Goal: Find specific page/section

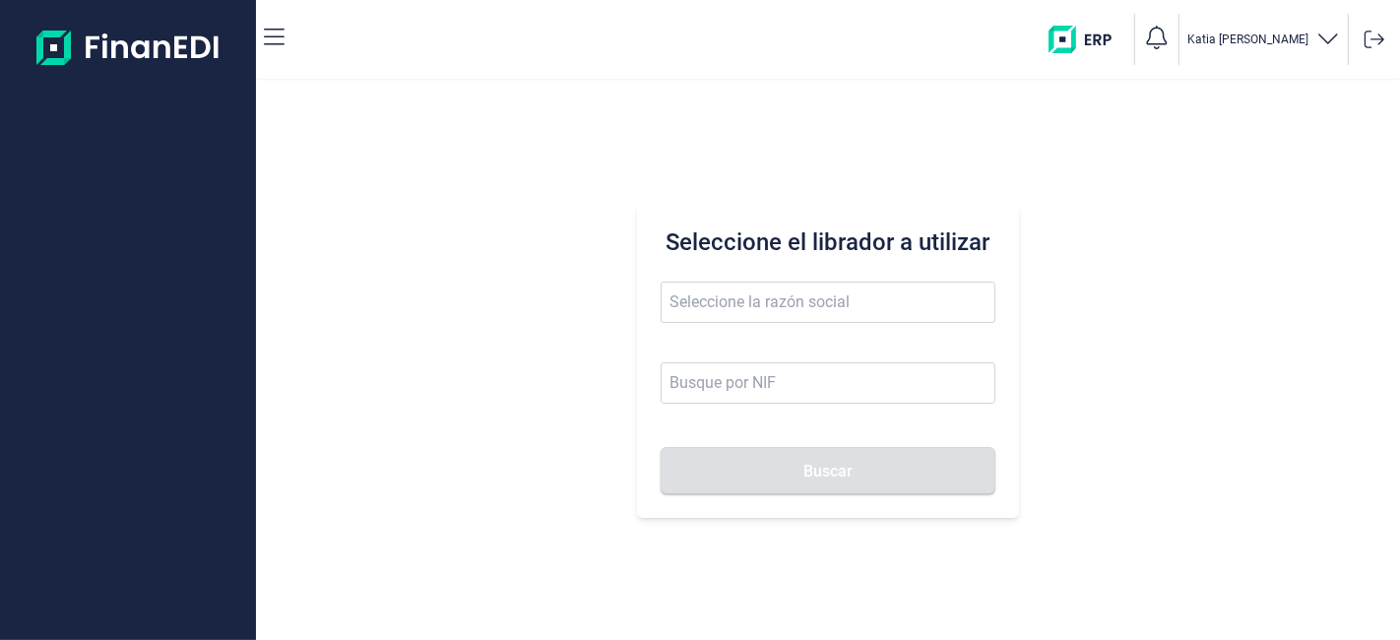
click at [784, 305] on input "text" at bounding box center [827, 302] width 334 height 41
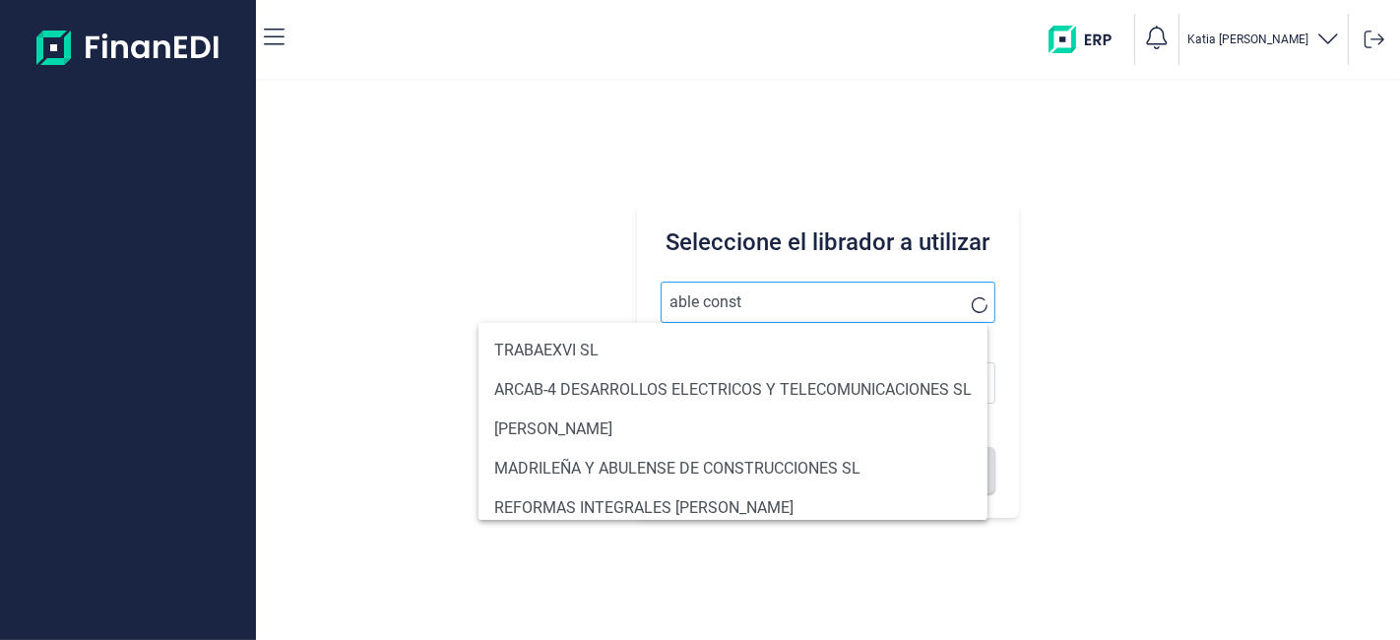
click at [660, 447] on button "Buscar" at bounding box center [827, 470] width 334 height 47
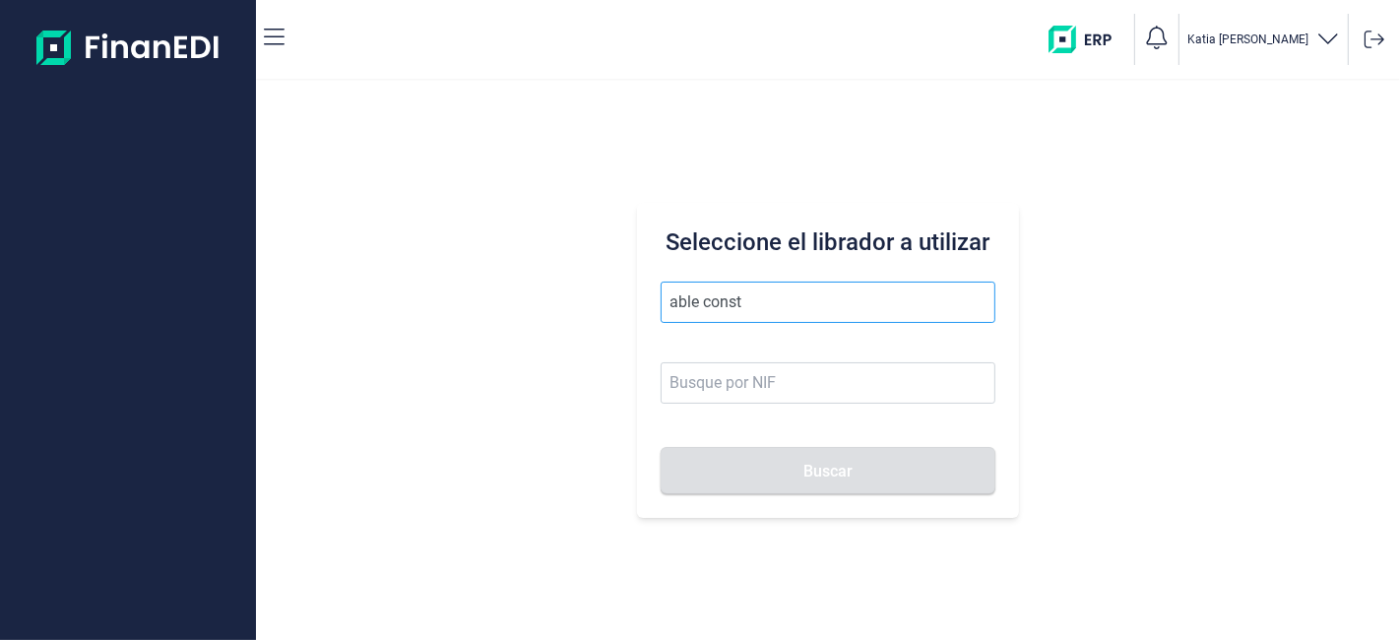
click at [783, 313] on input "able const" at bounding box center [827, 302] width 334 height 41
click at [858, 307] on input "able const" at bounding box center [827, 302] width 334 height 41
click at [875, 301] on input "able construycc" at bounding box center [827, 302] width 334 height 41
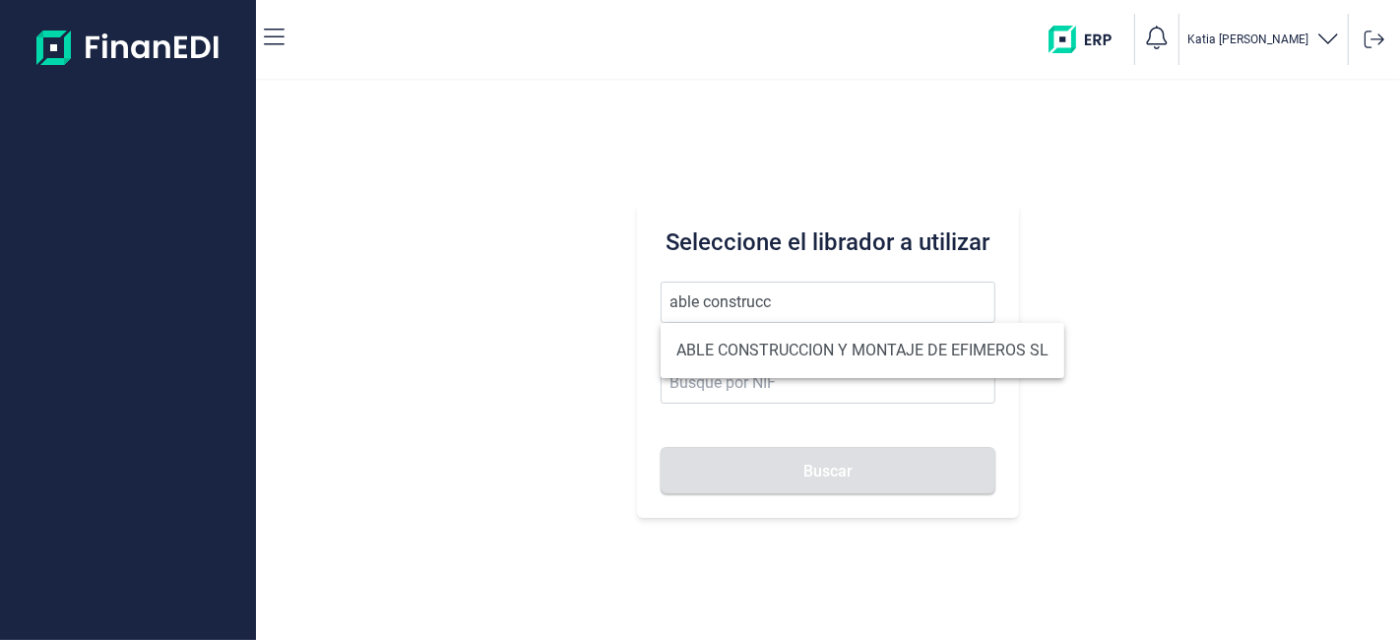
click at [808, 369] on ul "ABLE CONSTRUCCION Y MONTAJE DE EFIMEROS SL" at bounding box center [862, 350] width 404 height 55
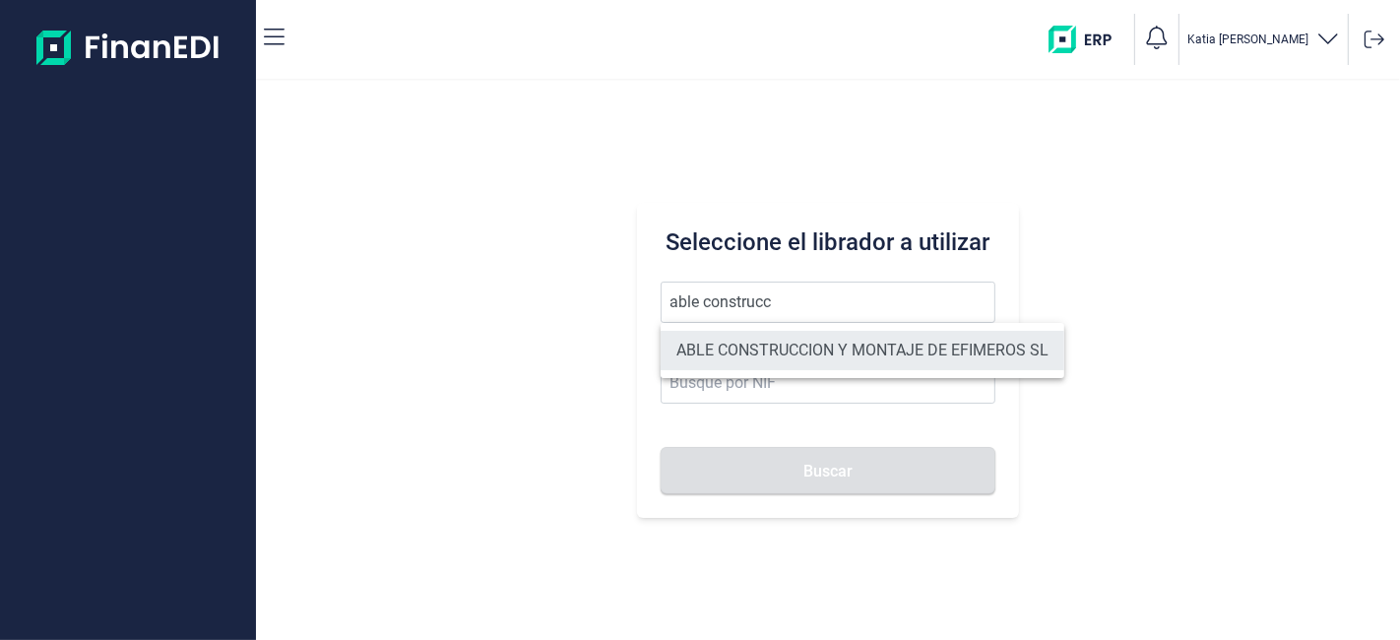
click at [822, 341] on li "ABLE CONSTRUCCION Y MONTAJE DE EFIMEROS SL" at bounding box center [862, 350] width 404 height 39
type input "ABLE CONSTRUCCION Y MONTAJE DE EFIMEROS SL"
type input "B85402501"
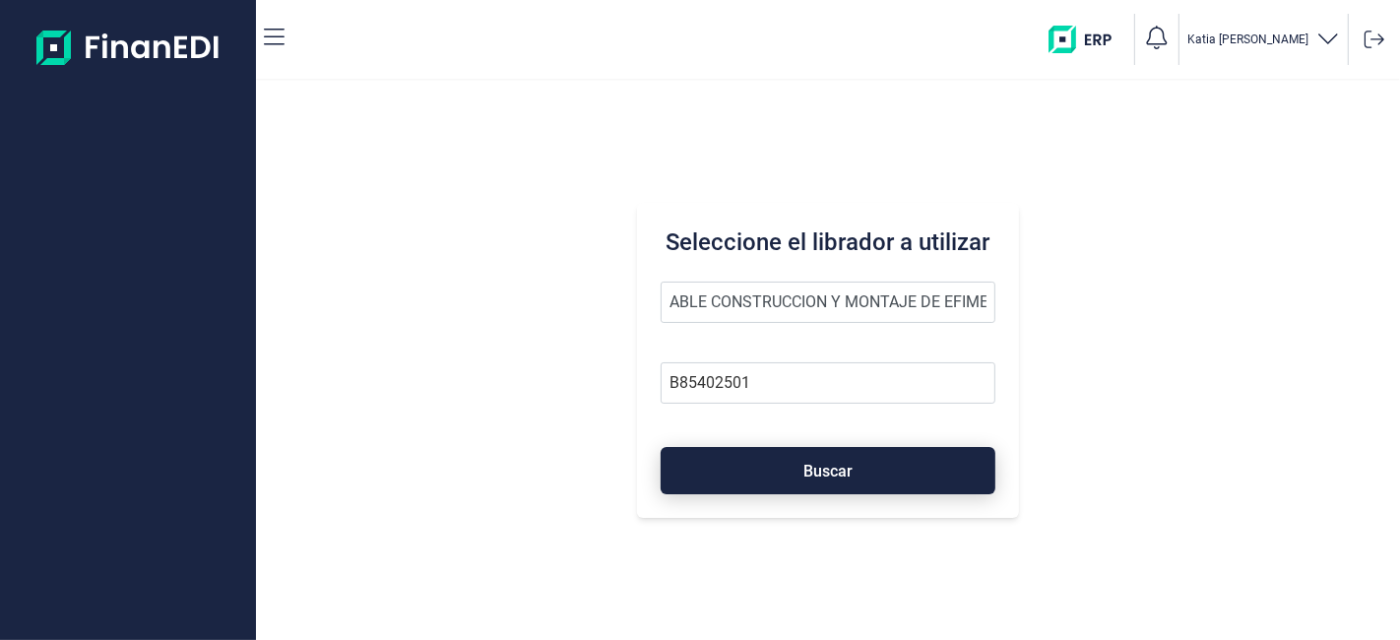
click at [782, 461] on button "Buscar" at bounding box center [827, 470] width 334 height 47
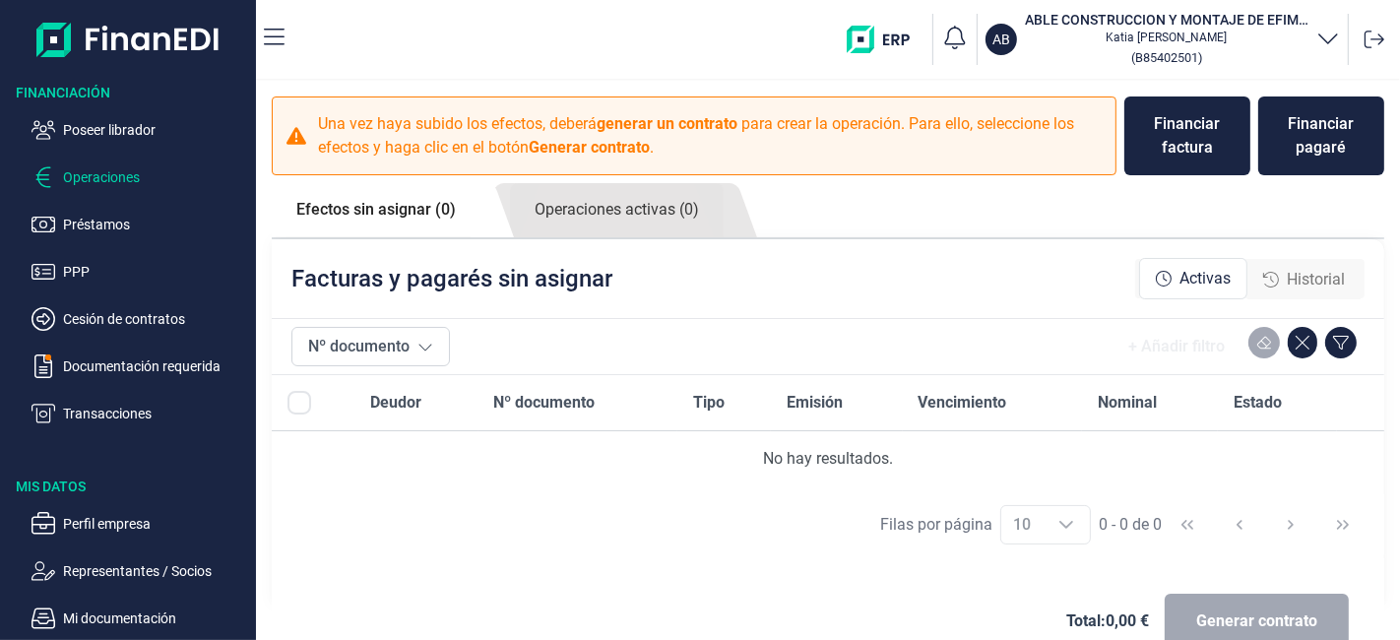
click at [1301, 270] on span "Historial" at bounding box center [1315, 280] width 58 height 24
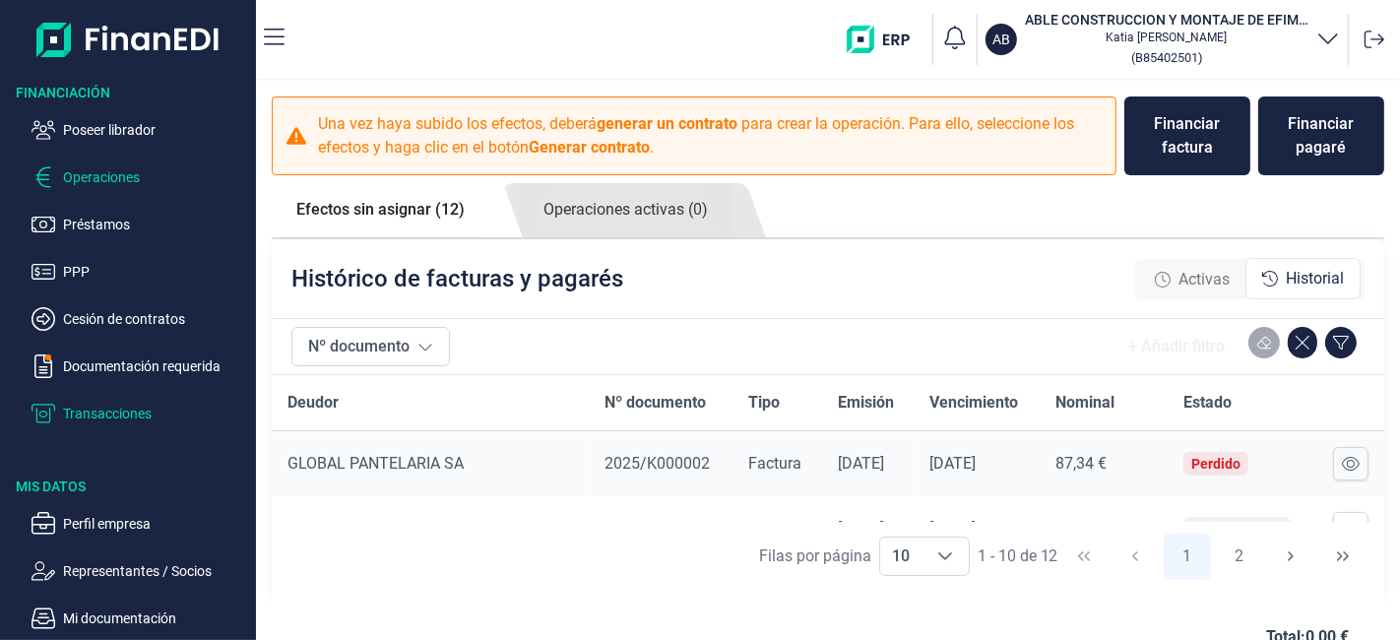
click at [106, 410] on p "Transacciones" at bounding box center [155, 414] width 185 height 24
